Goal: Information Seeking & Learning: Learn about a topic

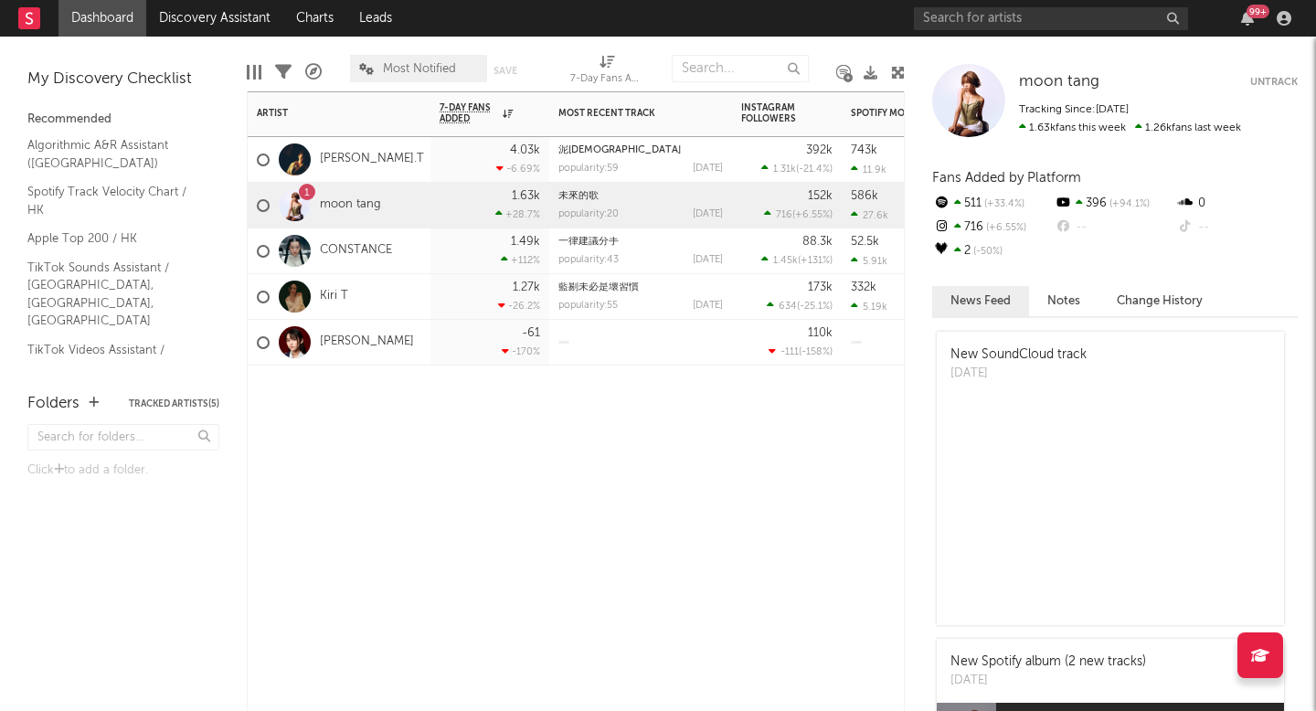
click at [401, 161] on div "[PERSON_NAME].T" at bounding box center [339, 160] width 183 height 46
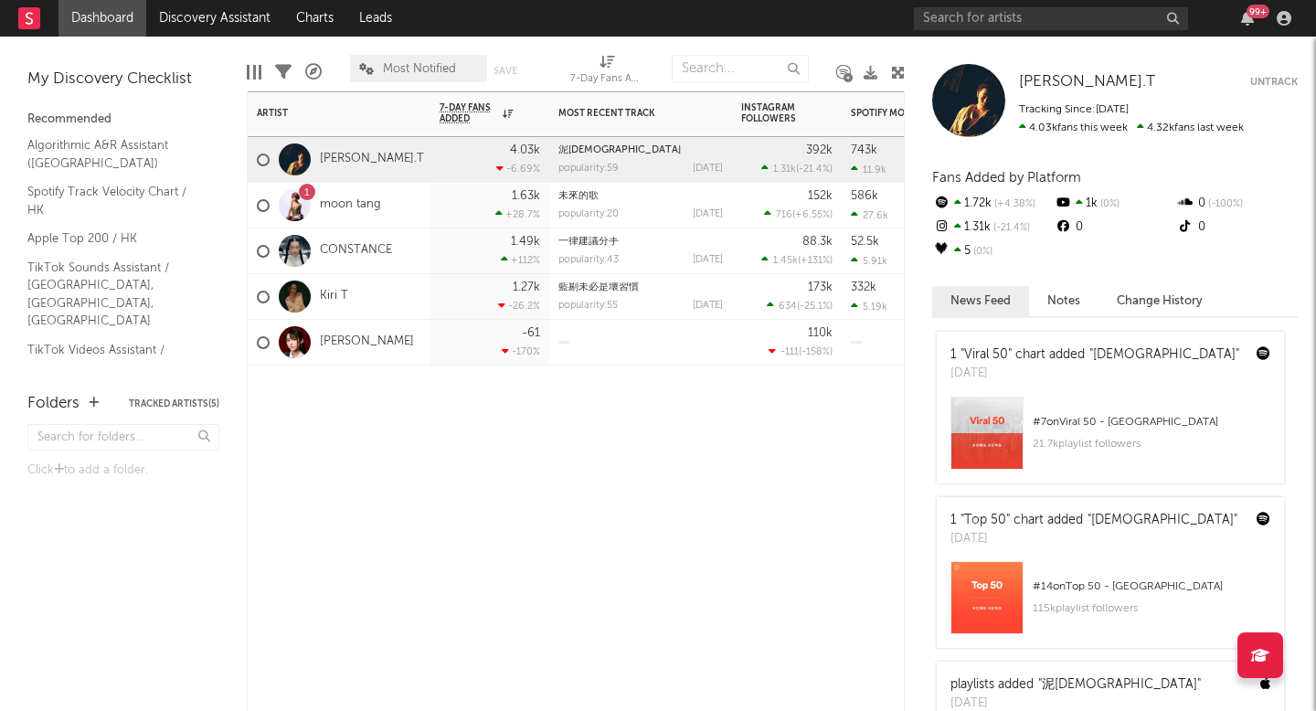
click at [396, 213] on div "1 moon tang" at bounding box center [339, 206] width 183 height 46
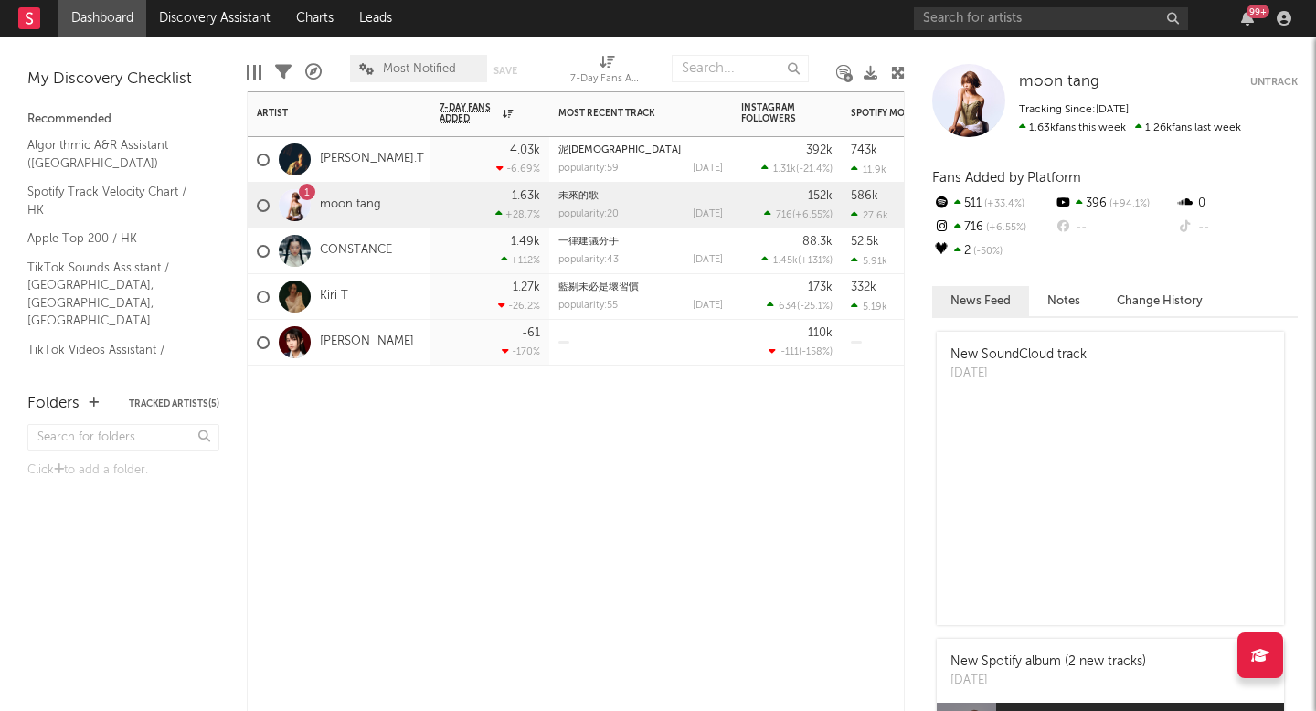
click at [399, 157] on div "[PERSON_NAME].T" at bounding box center [339, 160] width 183 height 46
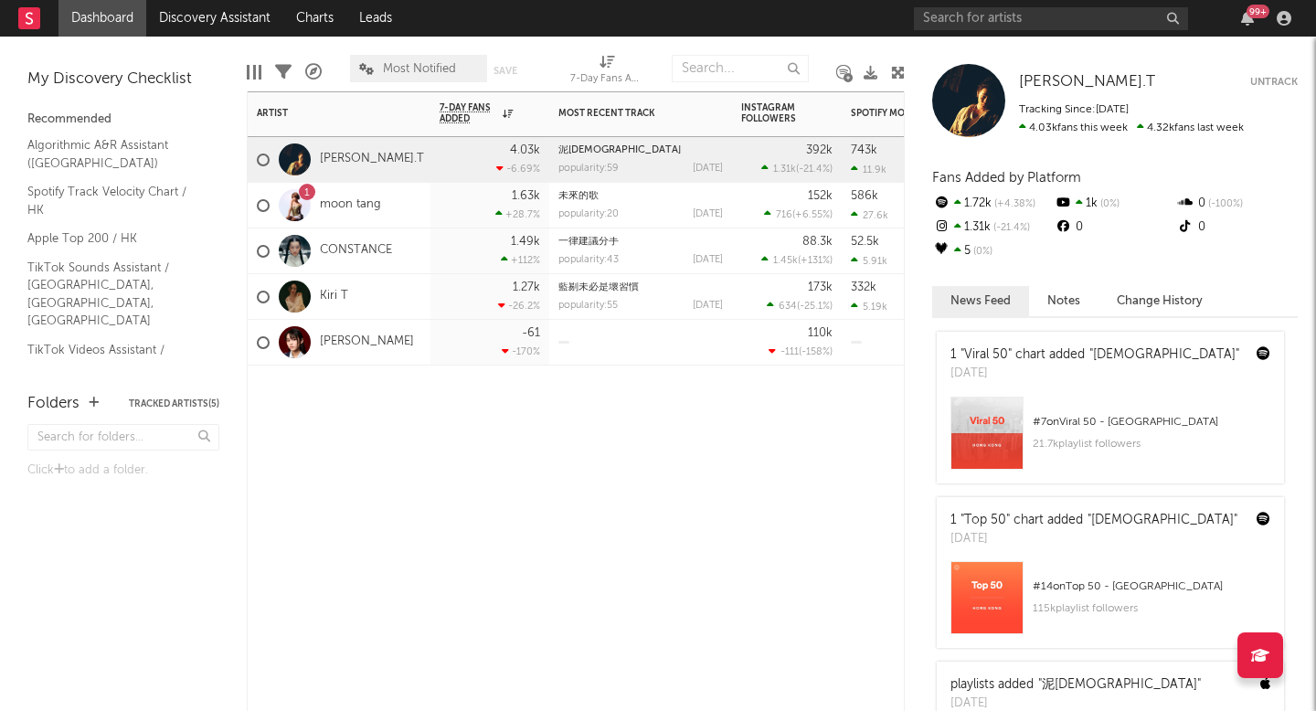
click at [396, 204] on div "1 moon tang" at bounding box center [339, 206] width 183 height 46
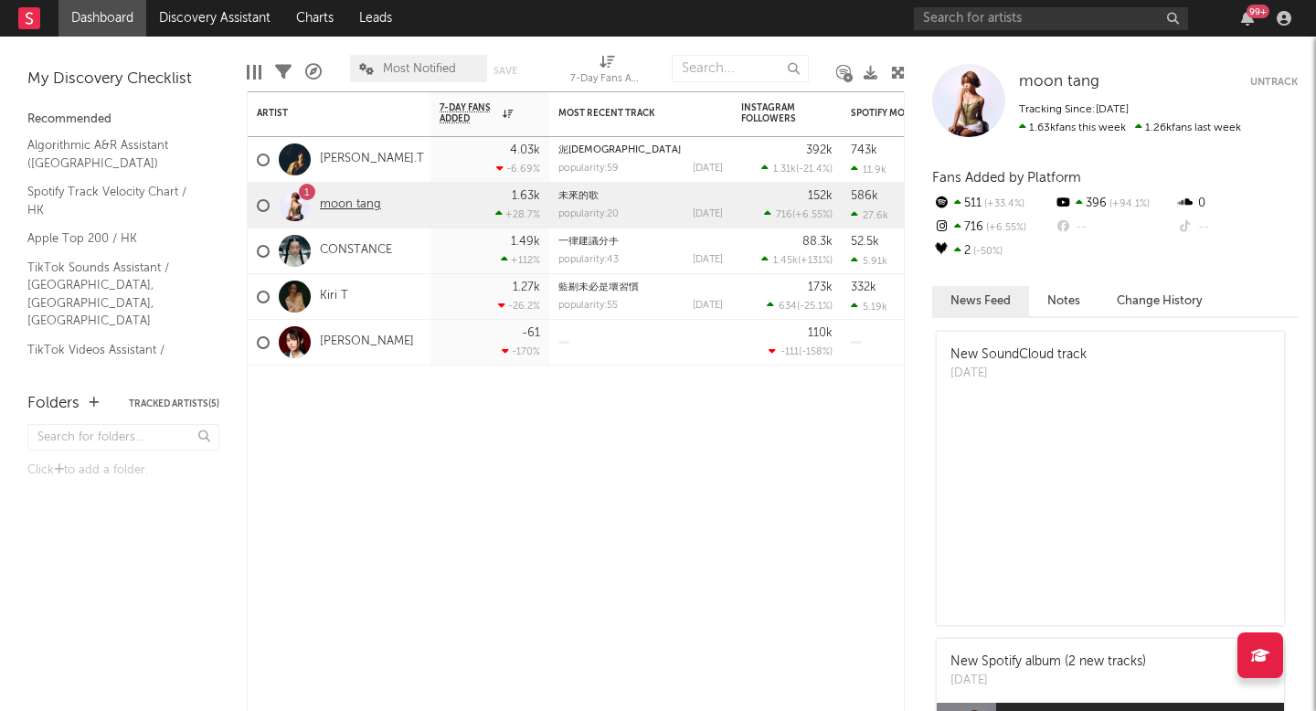
click at [347, 206] on link "moon tang" at bounding box center [350, 205] width 61 height 16
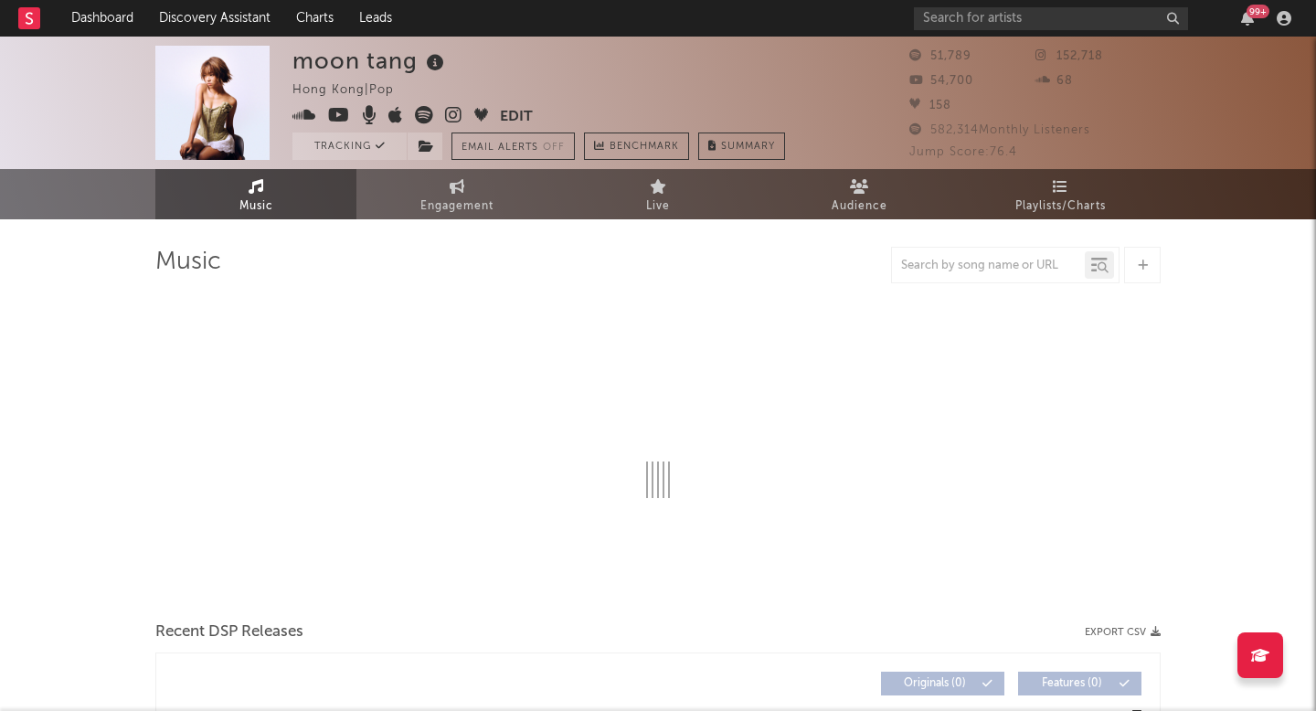
select select "6m"
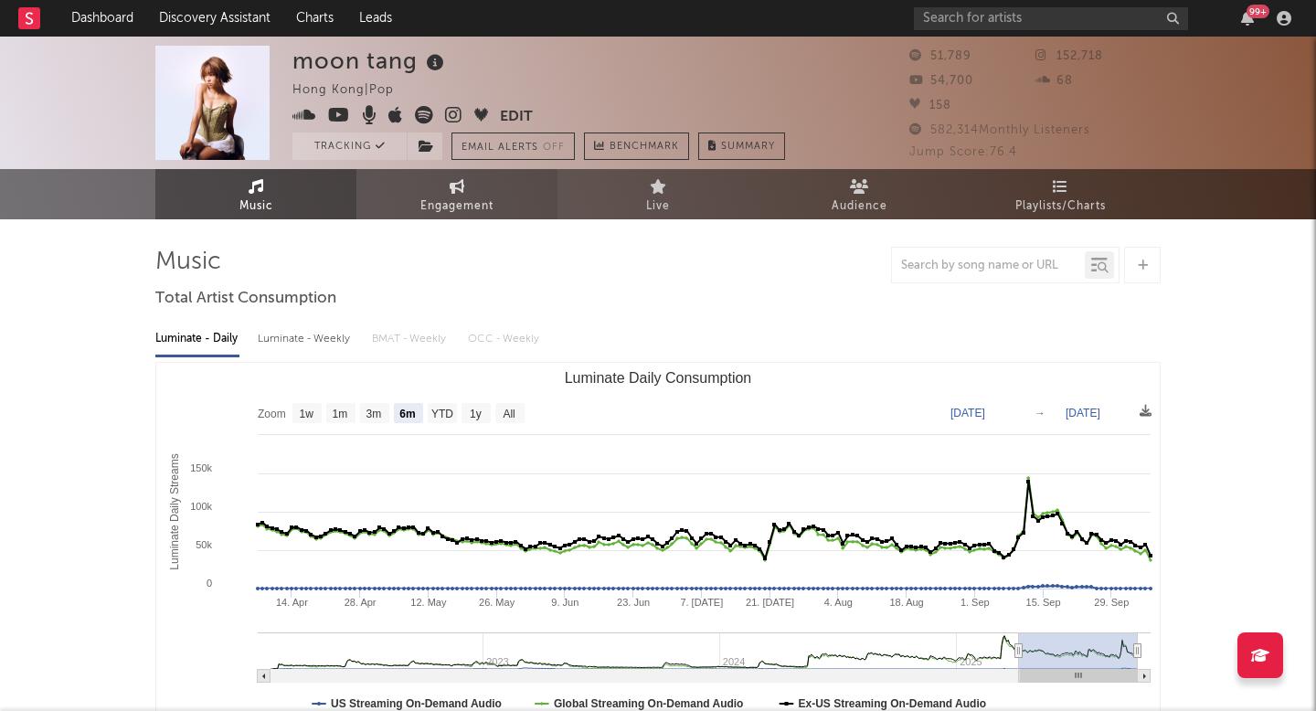
click at [483, 200] on span "Engagement" at bounding box center [456, 207] width 73 height 22
select select "1w"
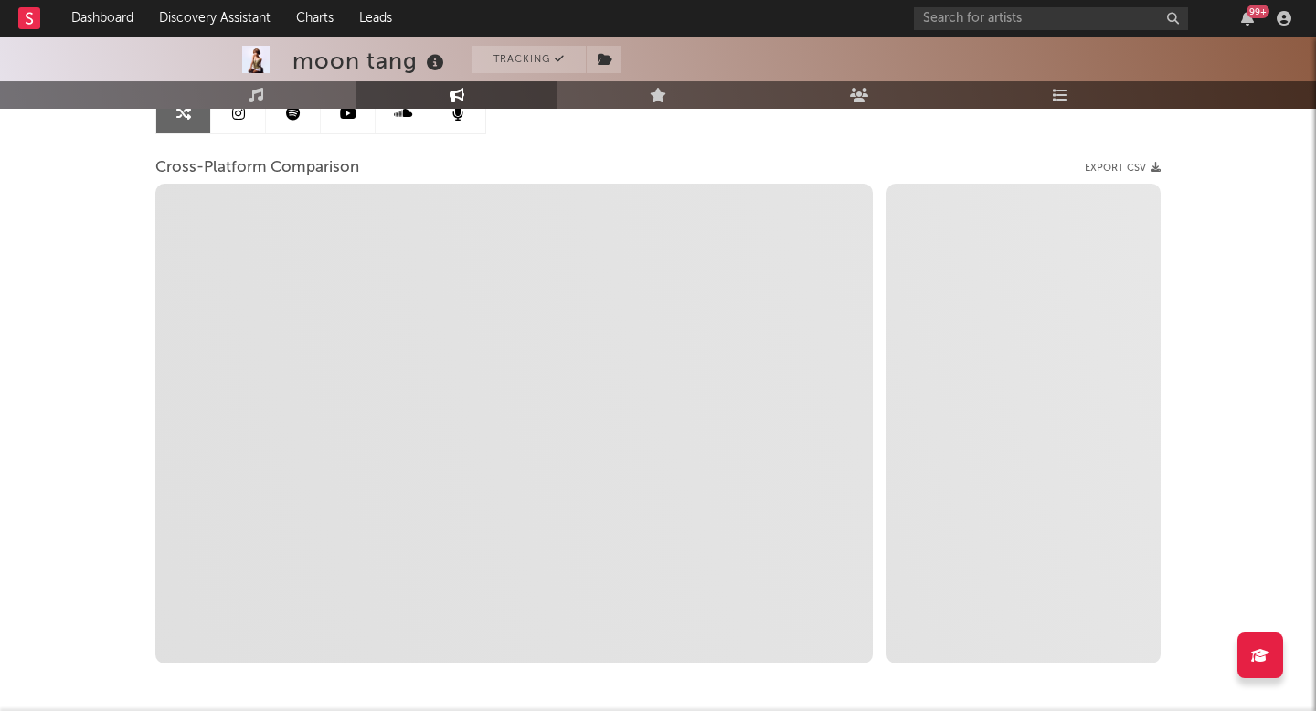
scroll to position [163, 0]
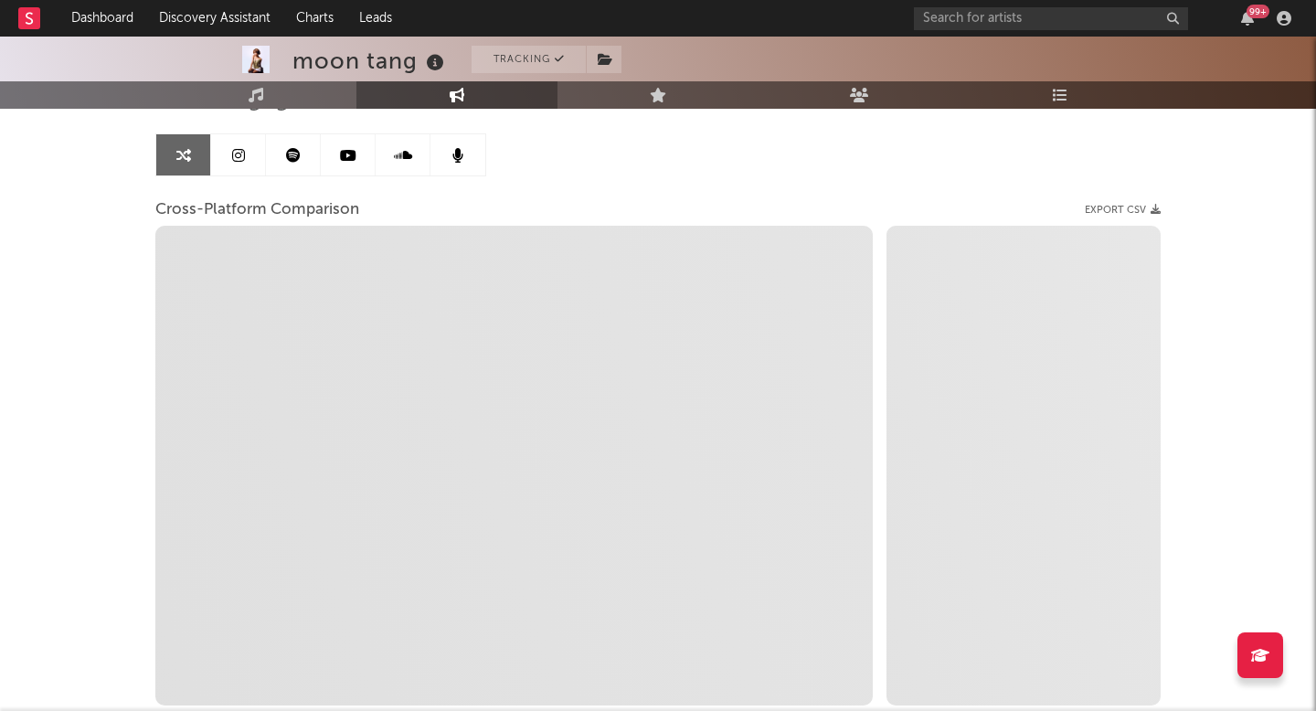
select select "1m"
